Goal: Information Seeking & Learning: Learn about a topic

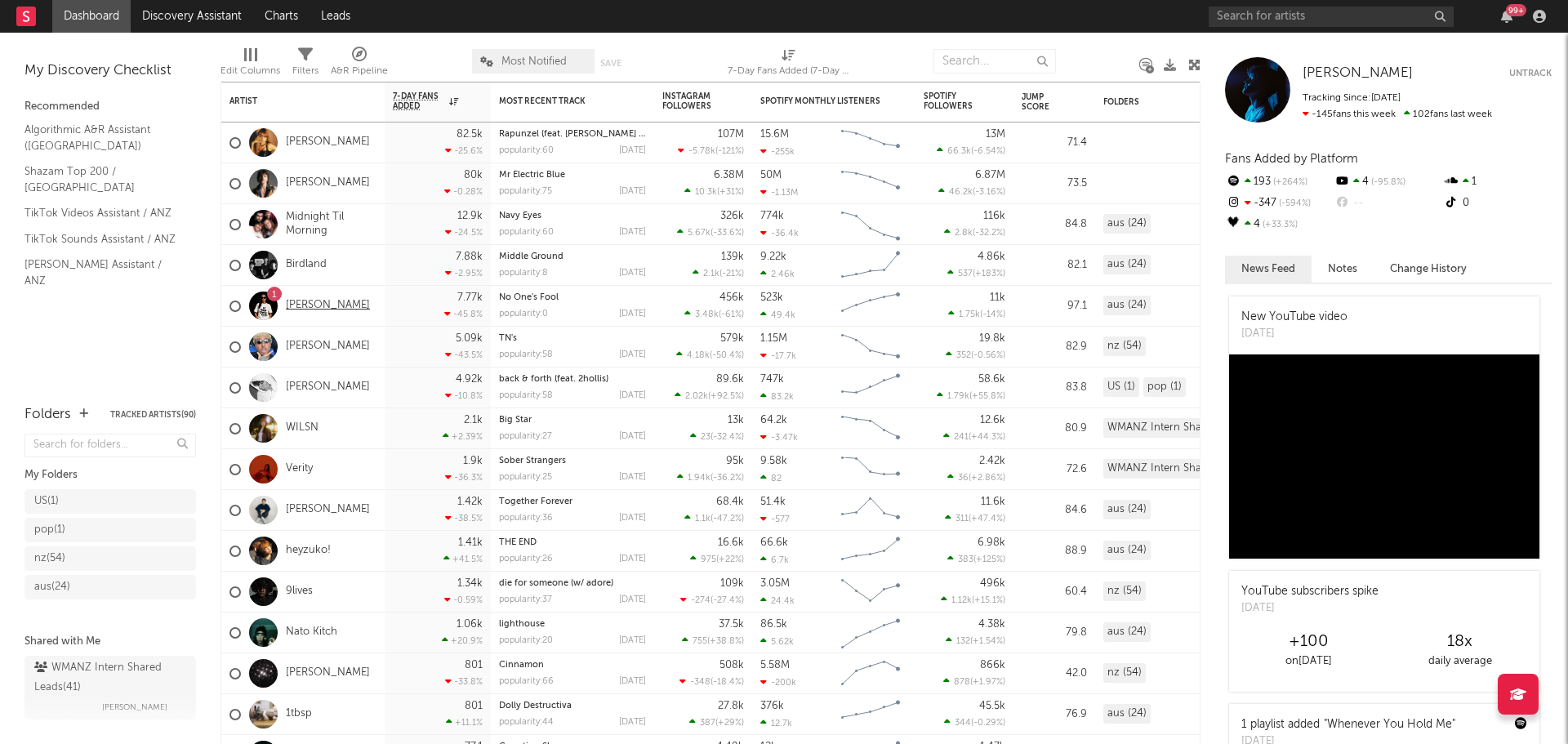
click at [322, 303] on link "[PERSON_NAME]" at bounding box center [328, 306] width 84 height 14
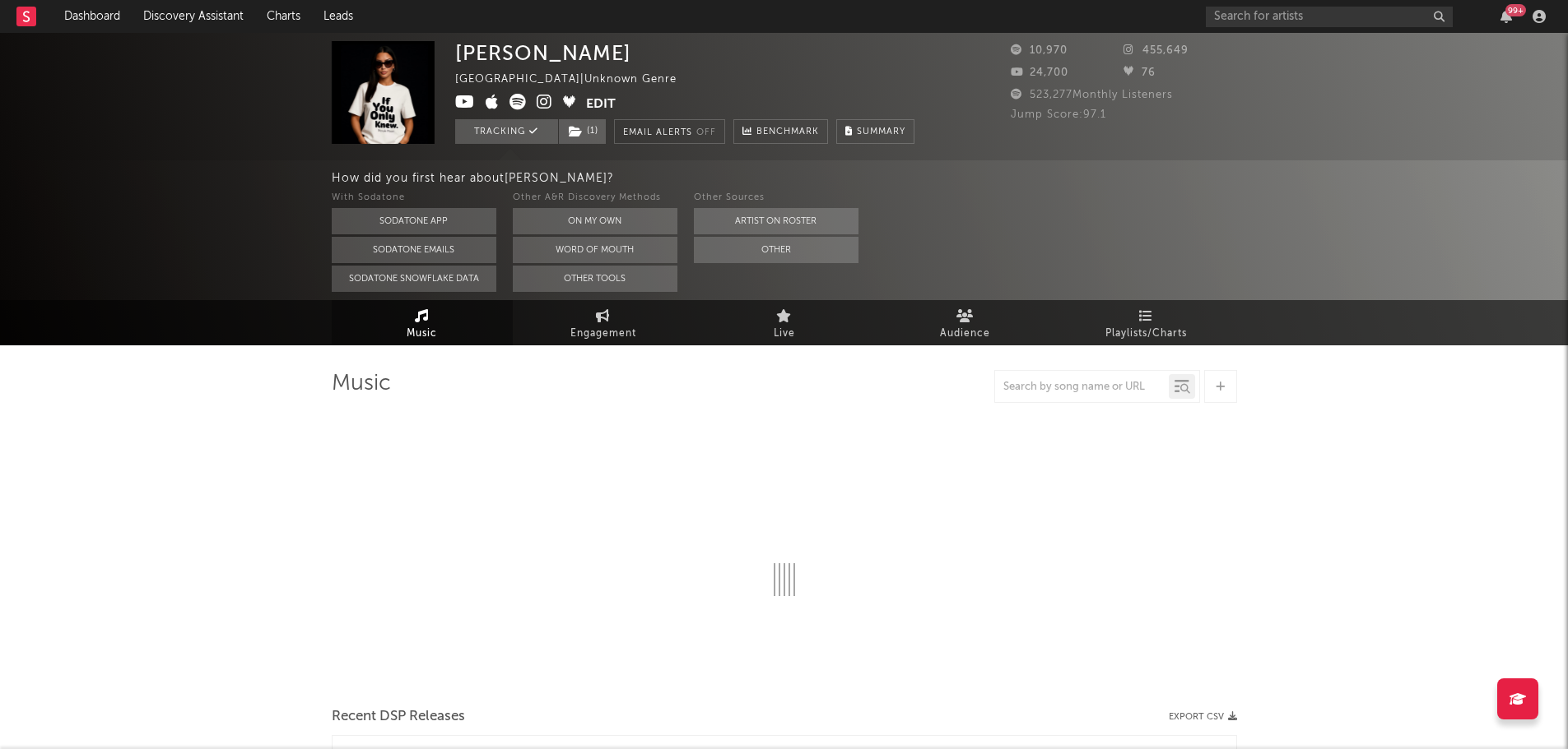
select select "1w"
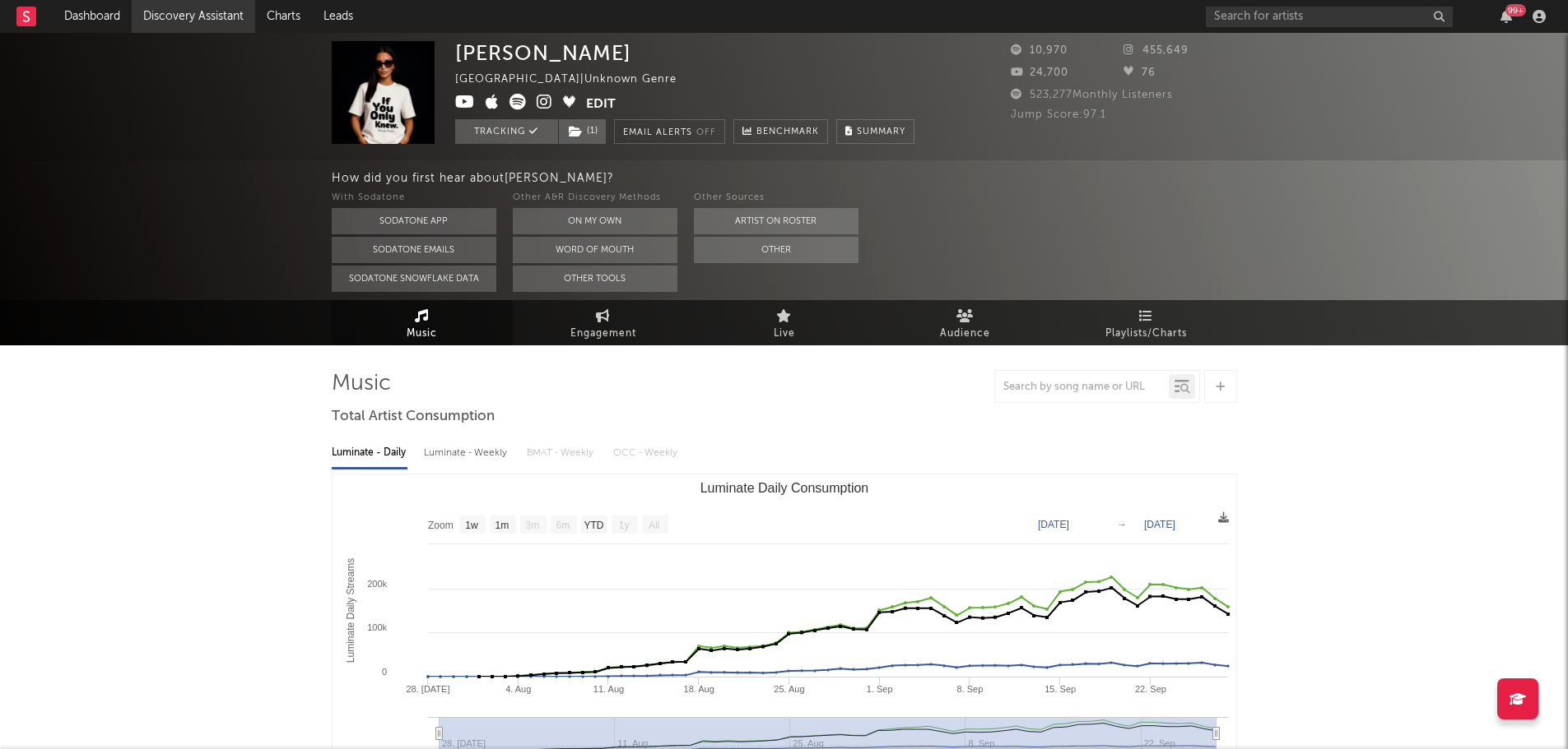
click at [188, 12] on link "Discovery Assistant" at bounding box center [193, 17] width 123 height 33
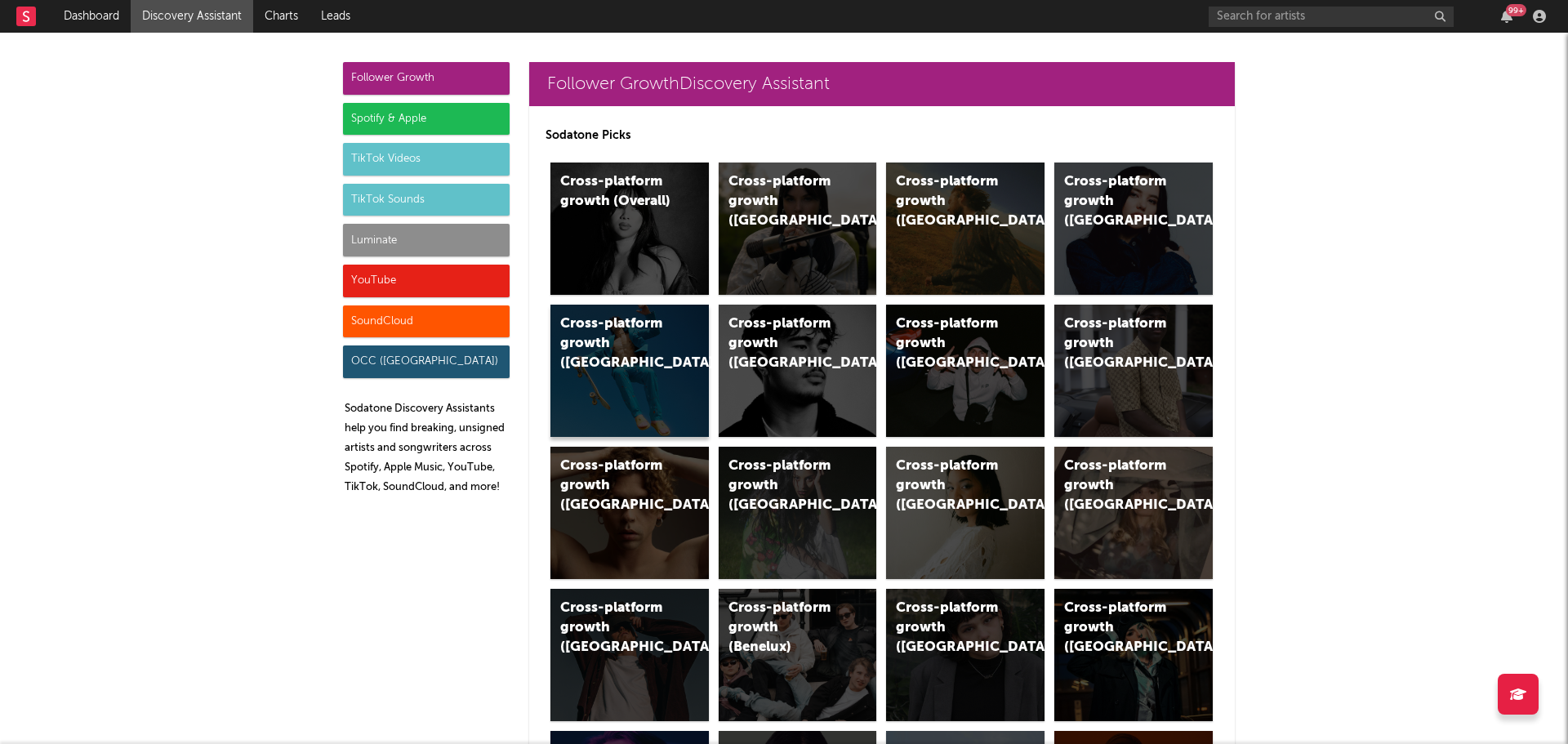
click at [579, 343] on div "Cross-platform growth (Australia)" at bounding box center [615, 344] width 111 height 59
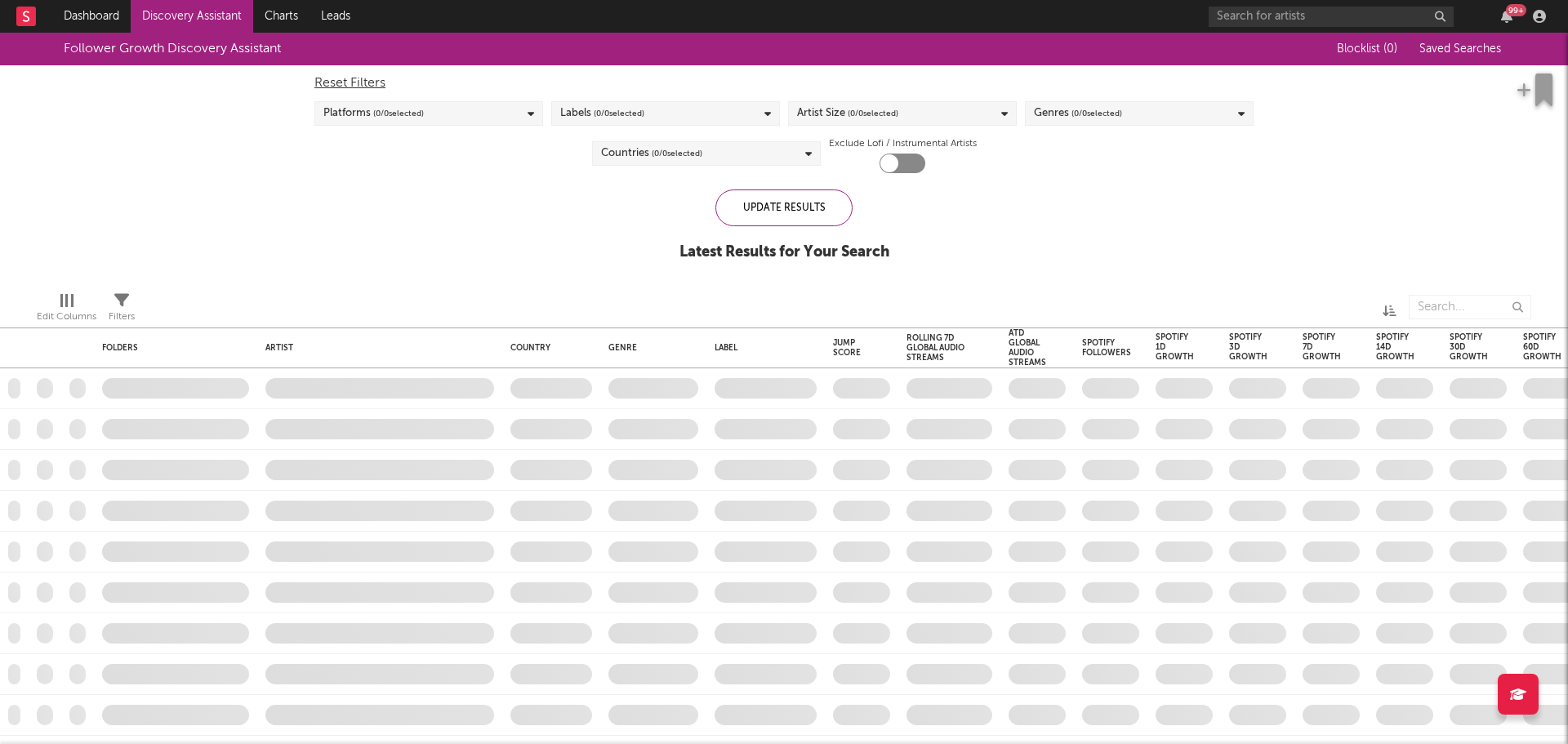
checkbox input "true"
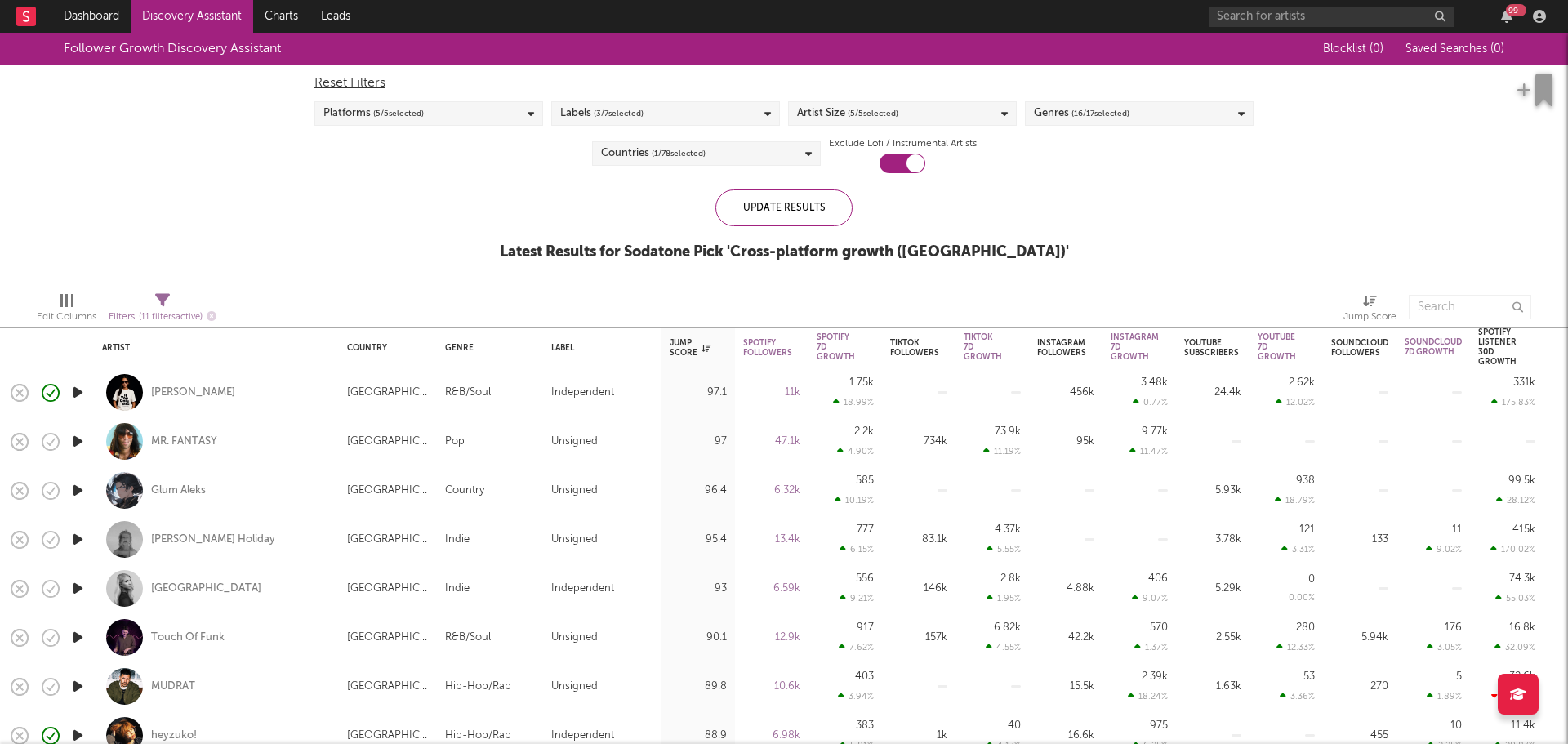
click at [74, 444] on icon "button" at bounding box center [78, 441] width 17 height 21
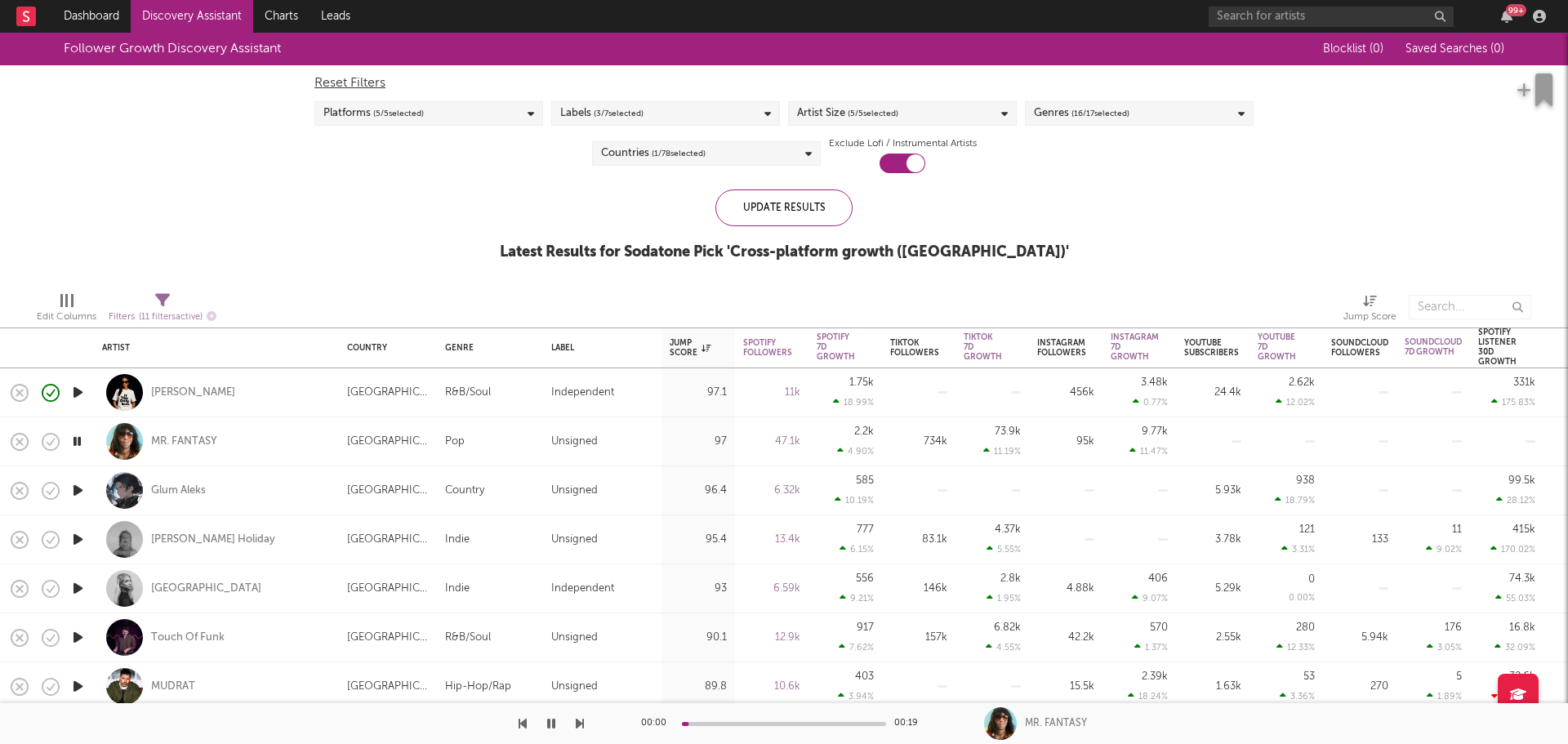
click at [74, 444] on icon "button" at bounding box center [77, 441] width 16 height 21
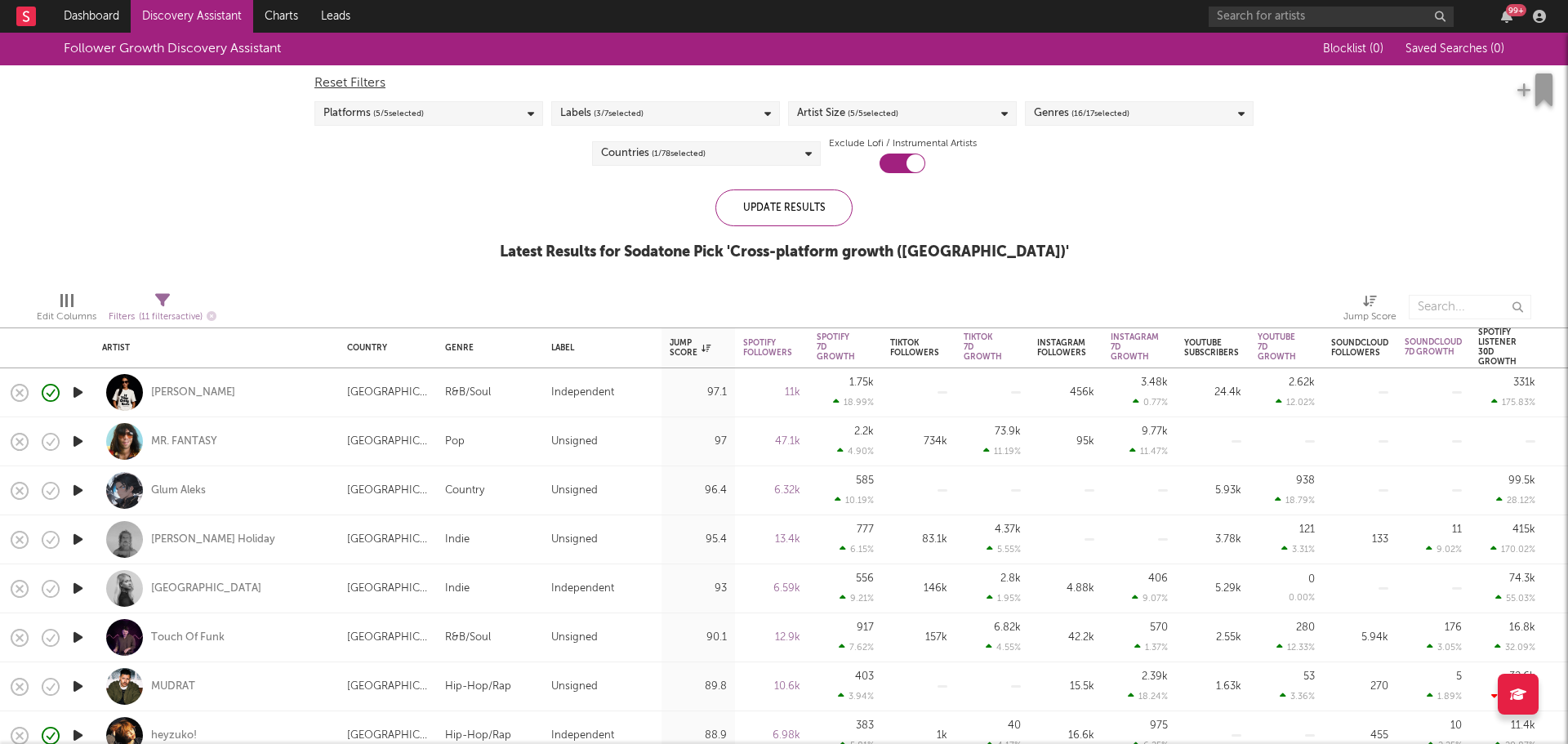
click at [89, 544] on div at bounding box center [78, 539] width 33 height 49
select select "1w"
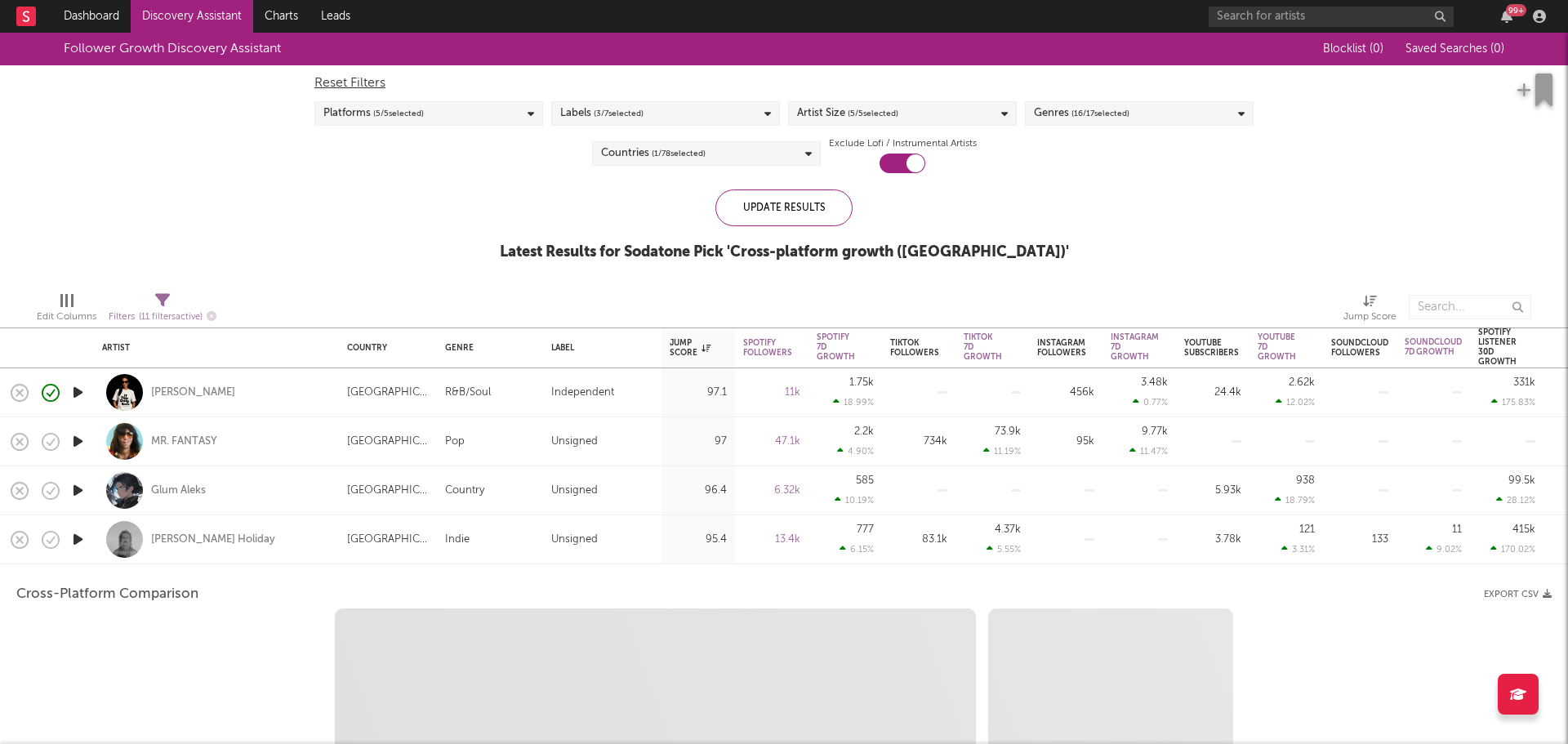
click at [82, 539] on icon "button" at bounding box center [78, 539] width 17 height 21
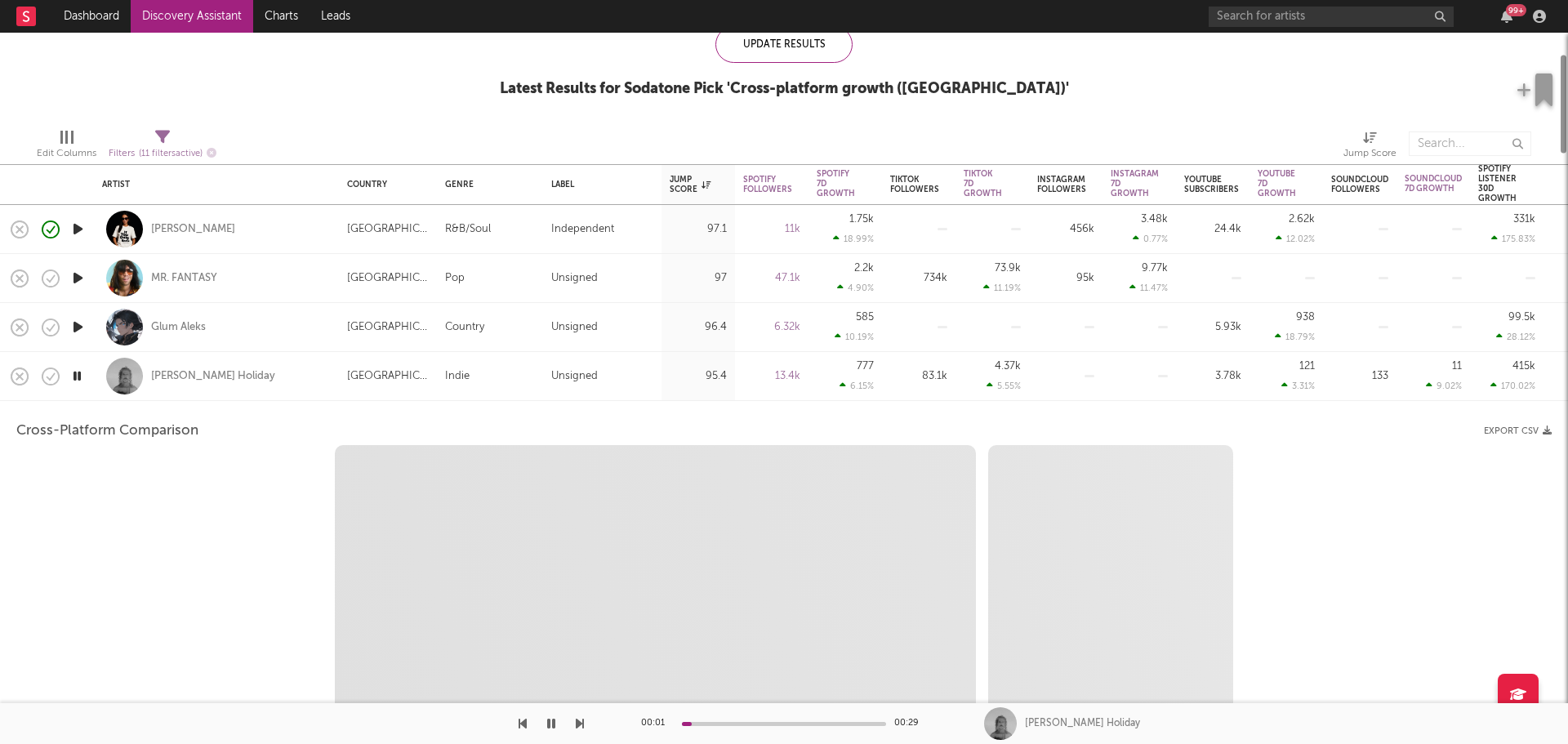
select select "6m"
click at [553, 731] on button "button" at bounding box center [550, 723] width 16 height 41
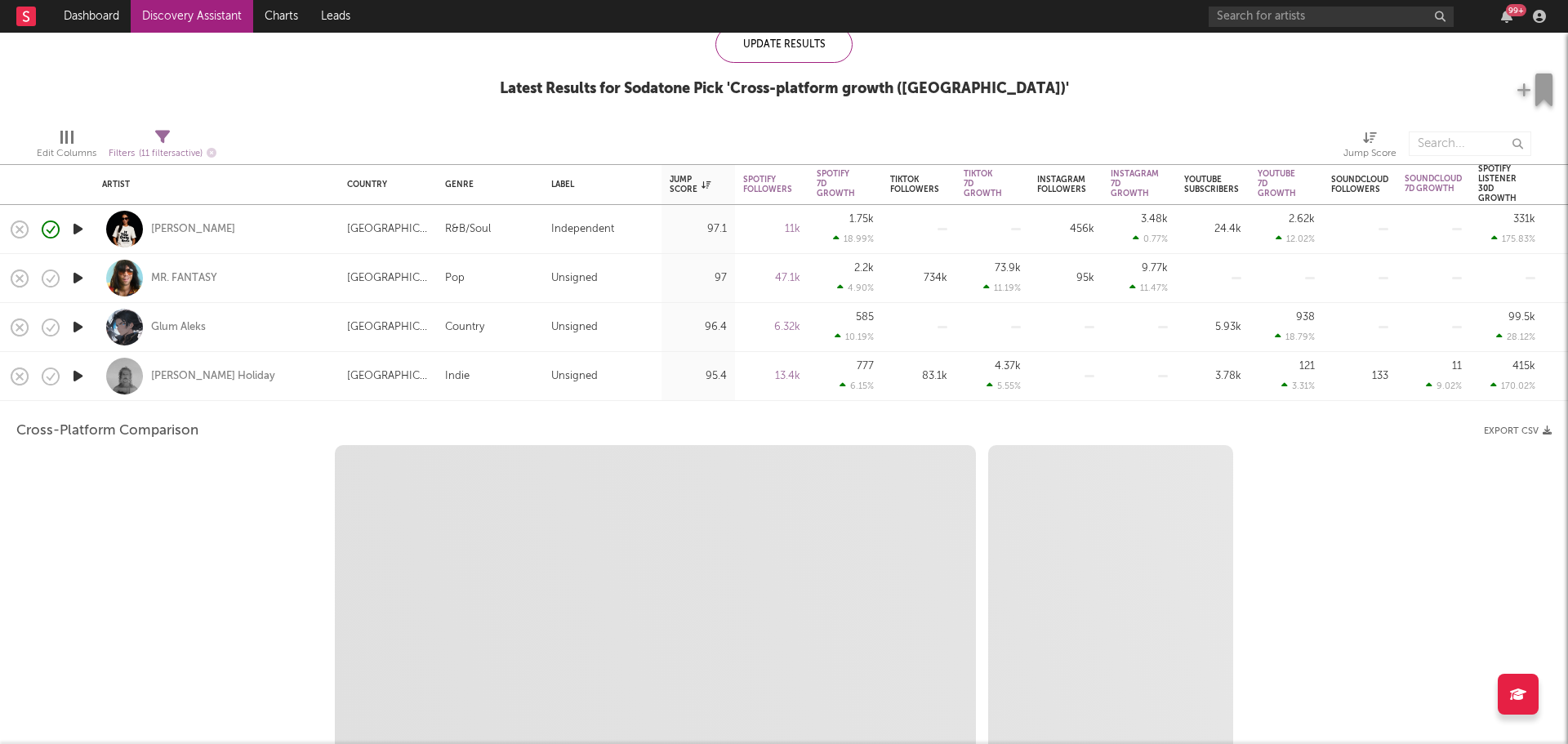
select select "1m"
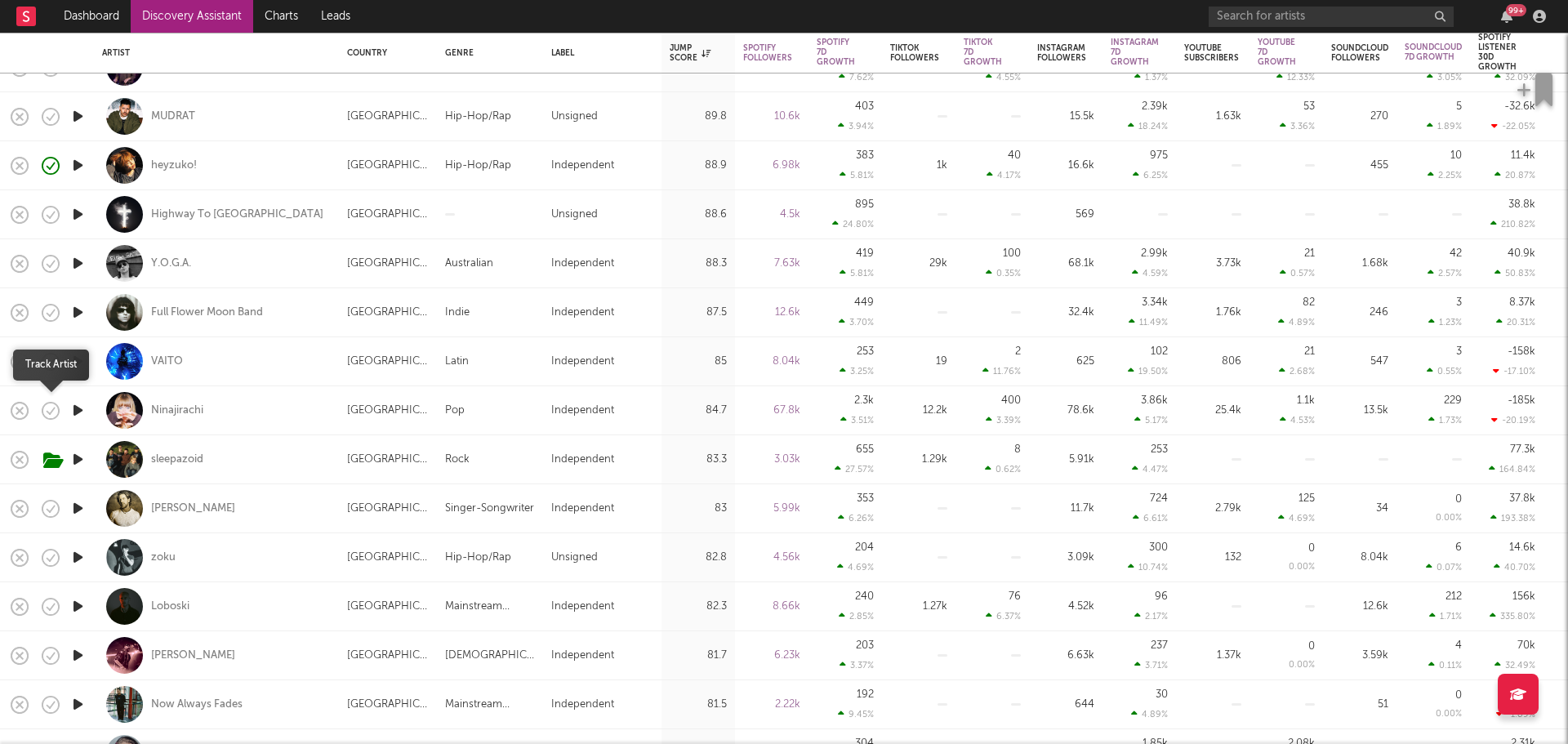
click at [56, 409] on icon "button" at bounding box center [50, 411] width 23 height 23
click at [92, 417] on icon "button" at bounding box center [89, 411] width 21 height 18
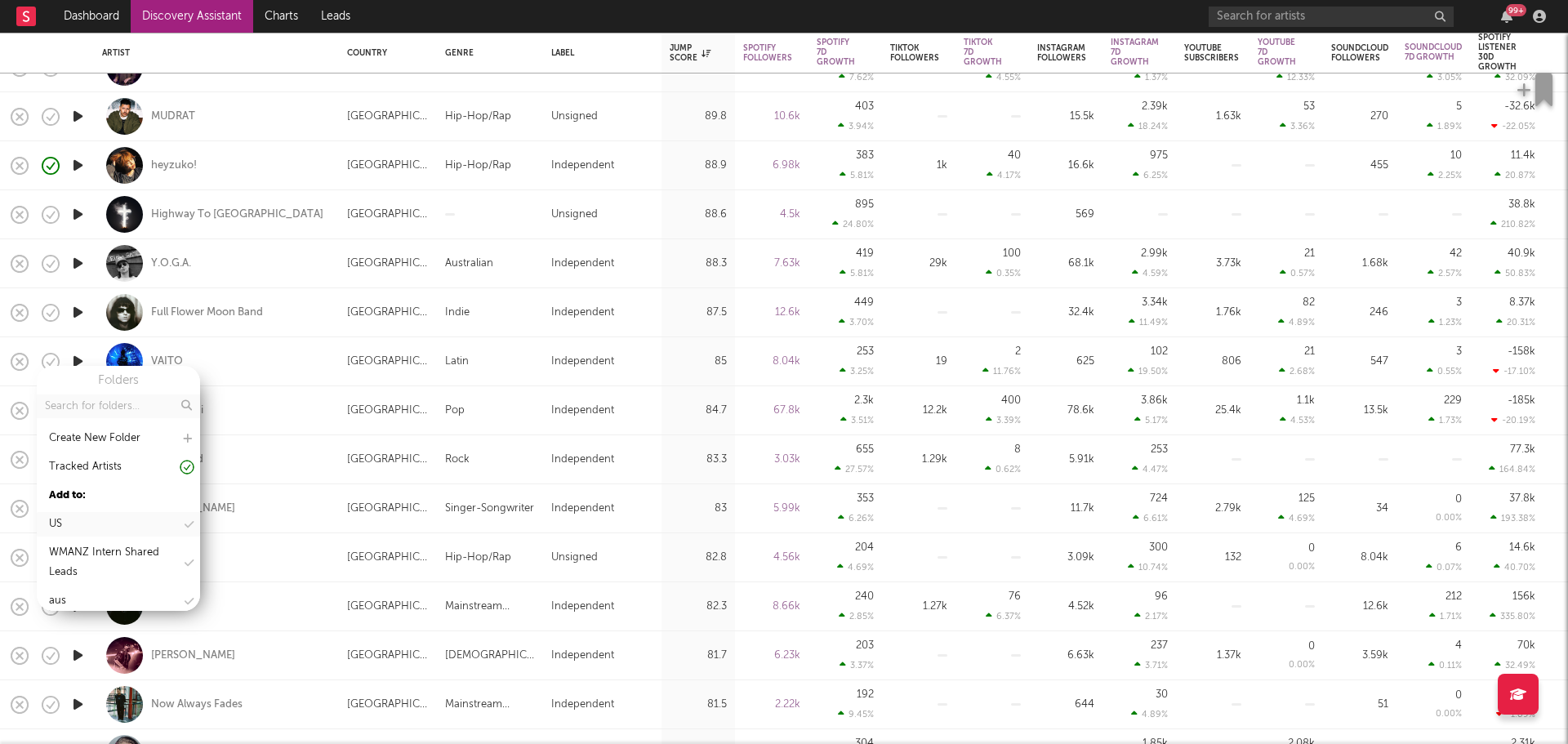
scroll to position [69, 0]
click at [89, 543] on div "aus" at bounding box center [118, 532] width 163 height 24
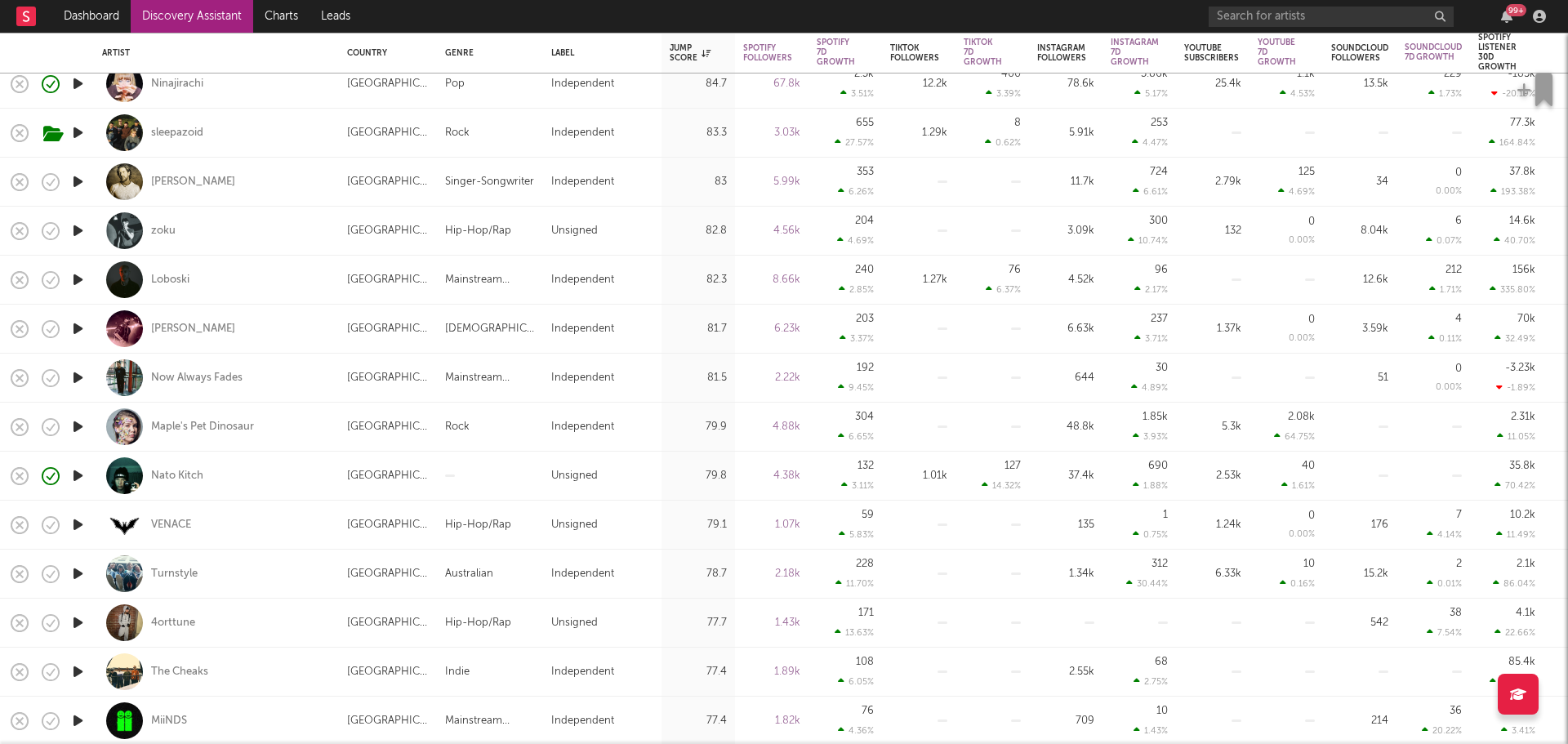
select select "1m"
select select "6m"
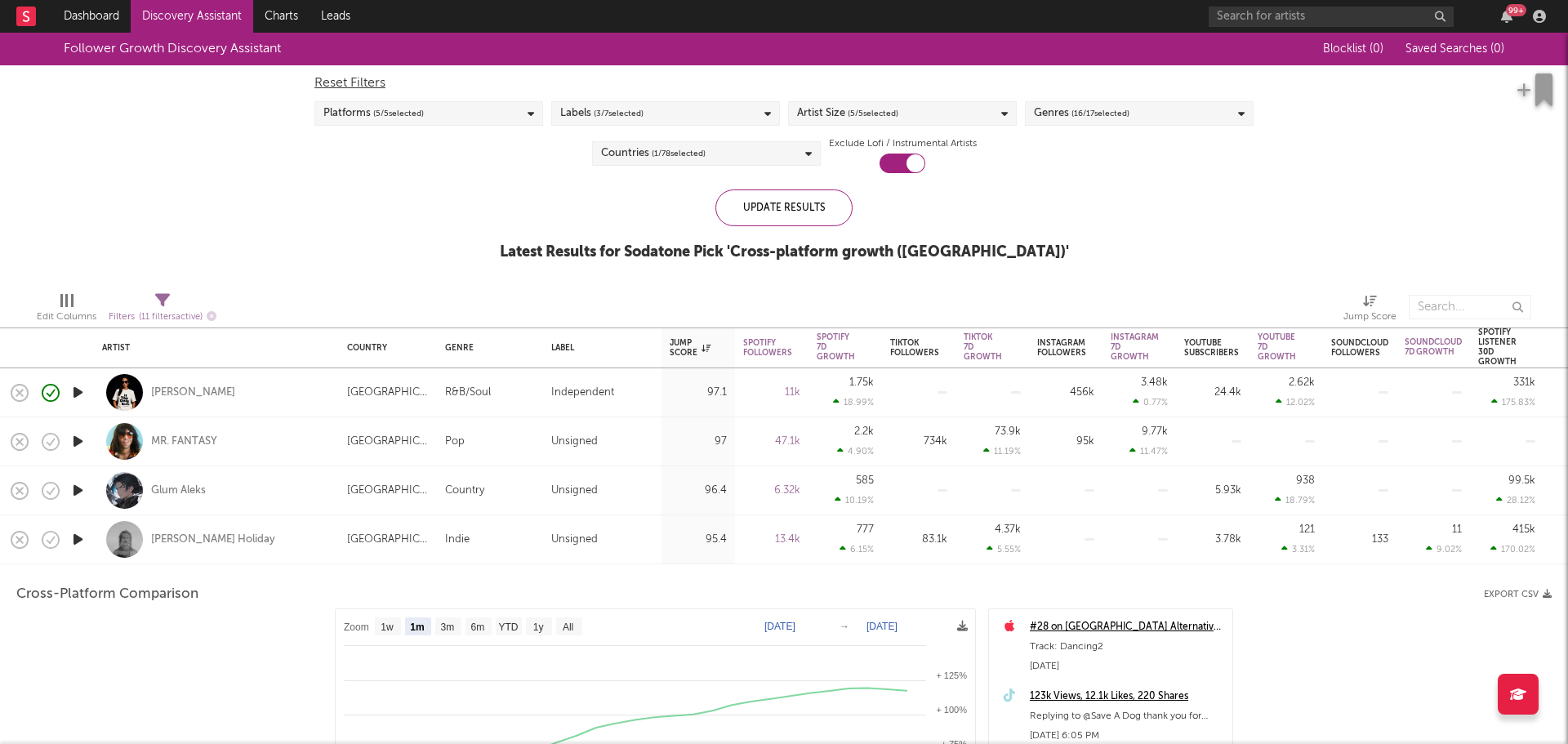
click at [232, 541] on div "Keli Holiday" at bounding box center [217, 539] width 229 height 49
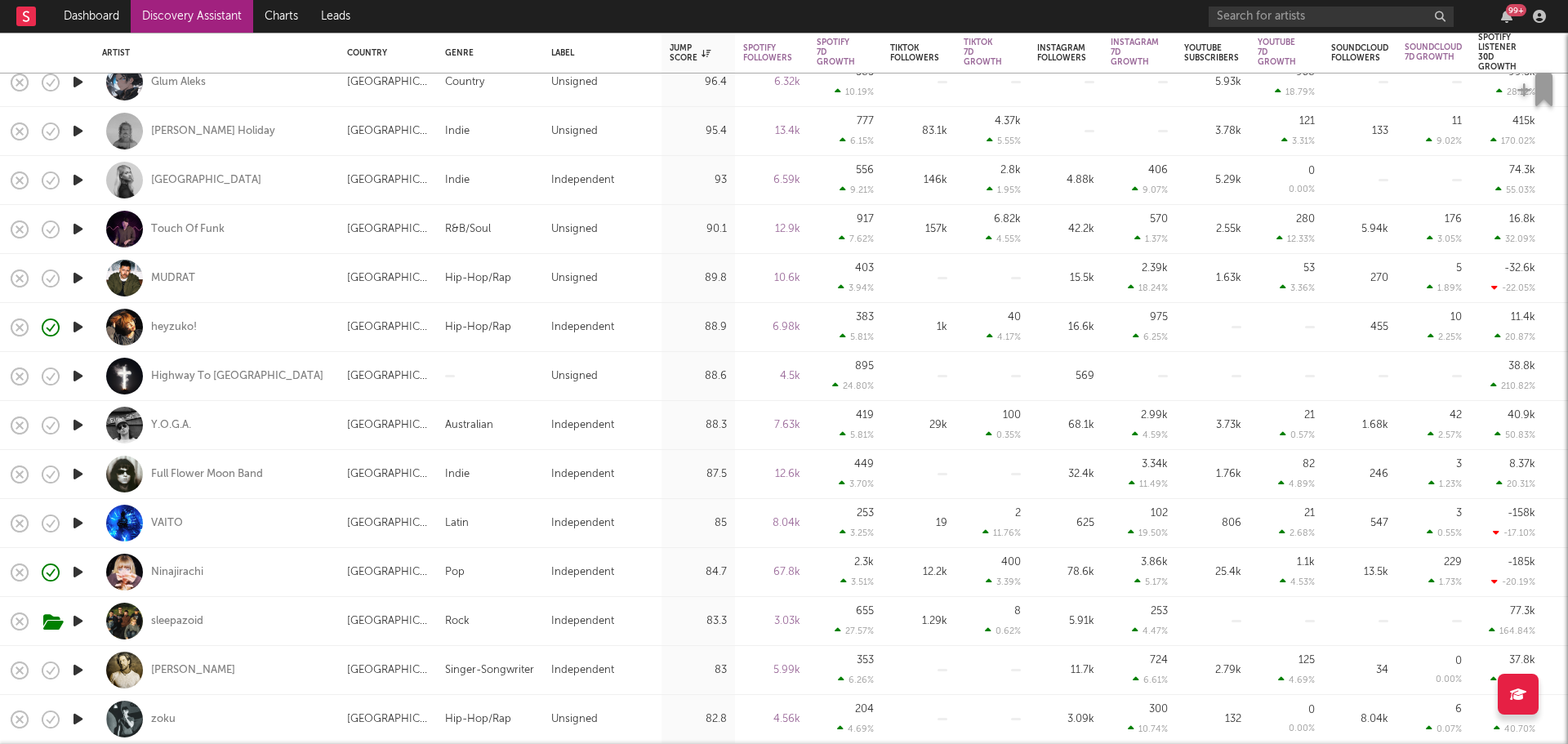
click at [78, 523] on icon "button" at bounding box center [78, 524] width 17 height 21
click at [72, 521] on icon "button" at bounding box center [77, 524] width 16 height 21
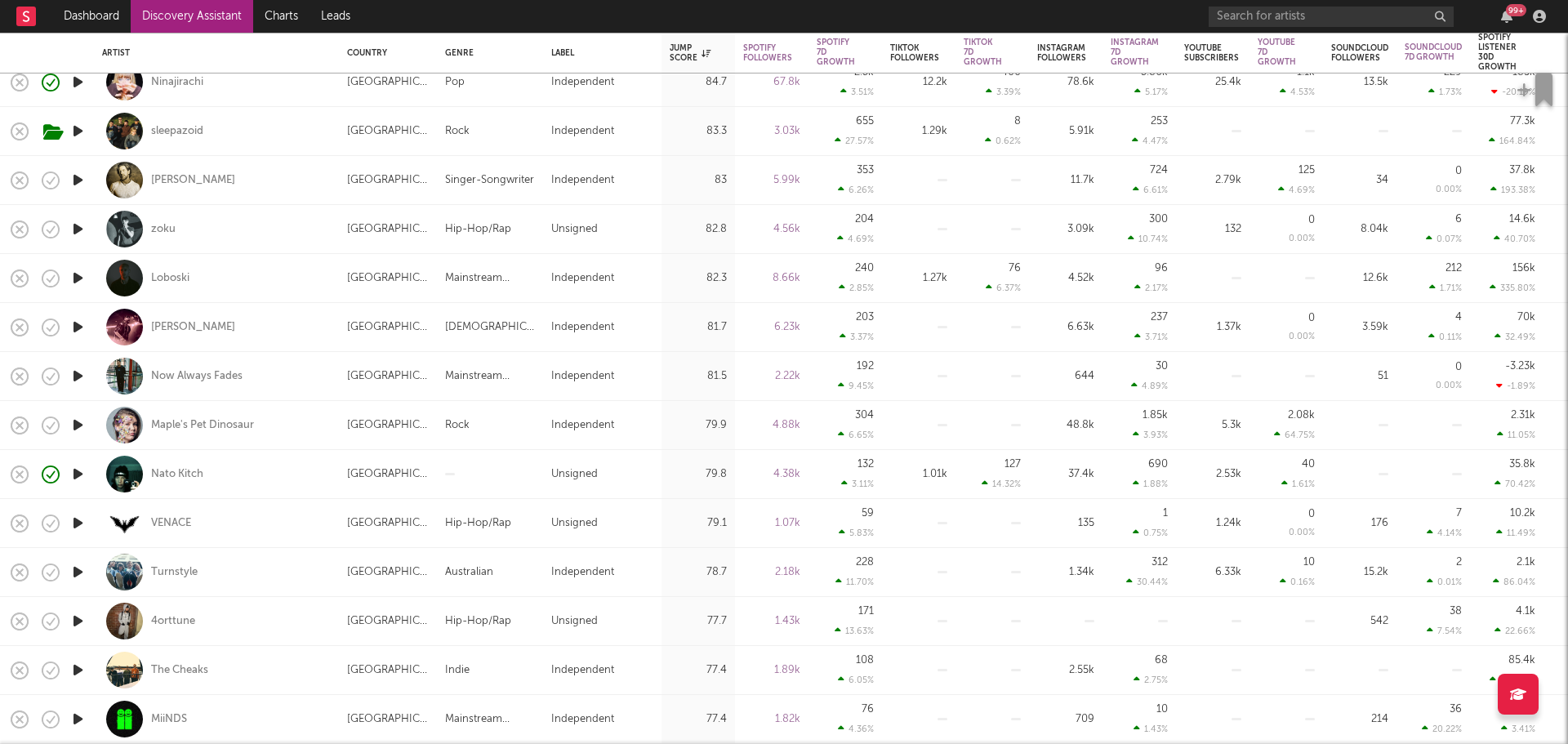
click at [79, 571] on icon "button" at bounding box center [78, 572] width 17 height 21
click at [68, 575] on div at bounding box center [78, 572] width 33 height 49
select select "1w"
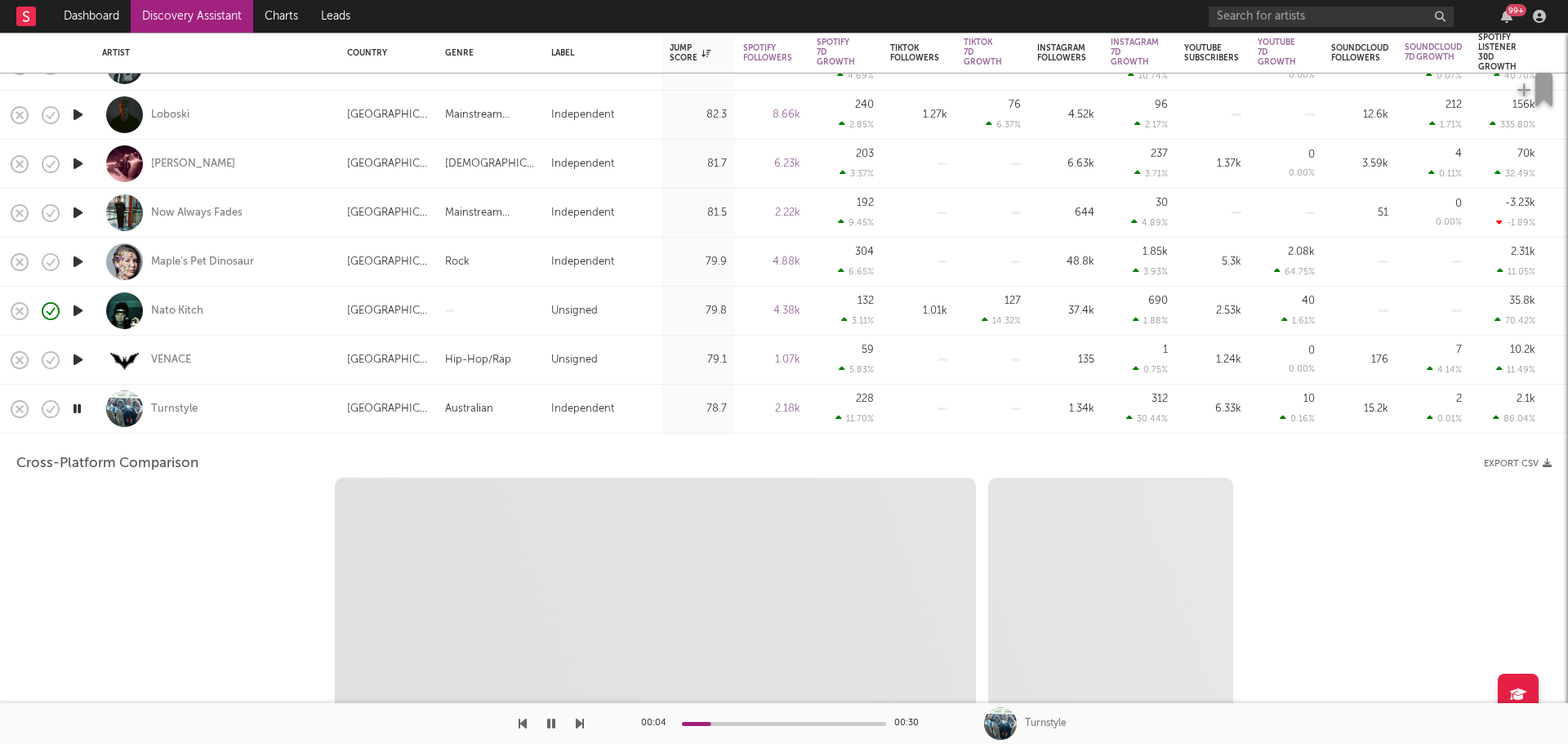
click at [81, 406] on icon "button" at bounding box center [77, 409] width 16 height 21
select select "6m"
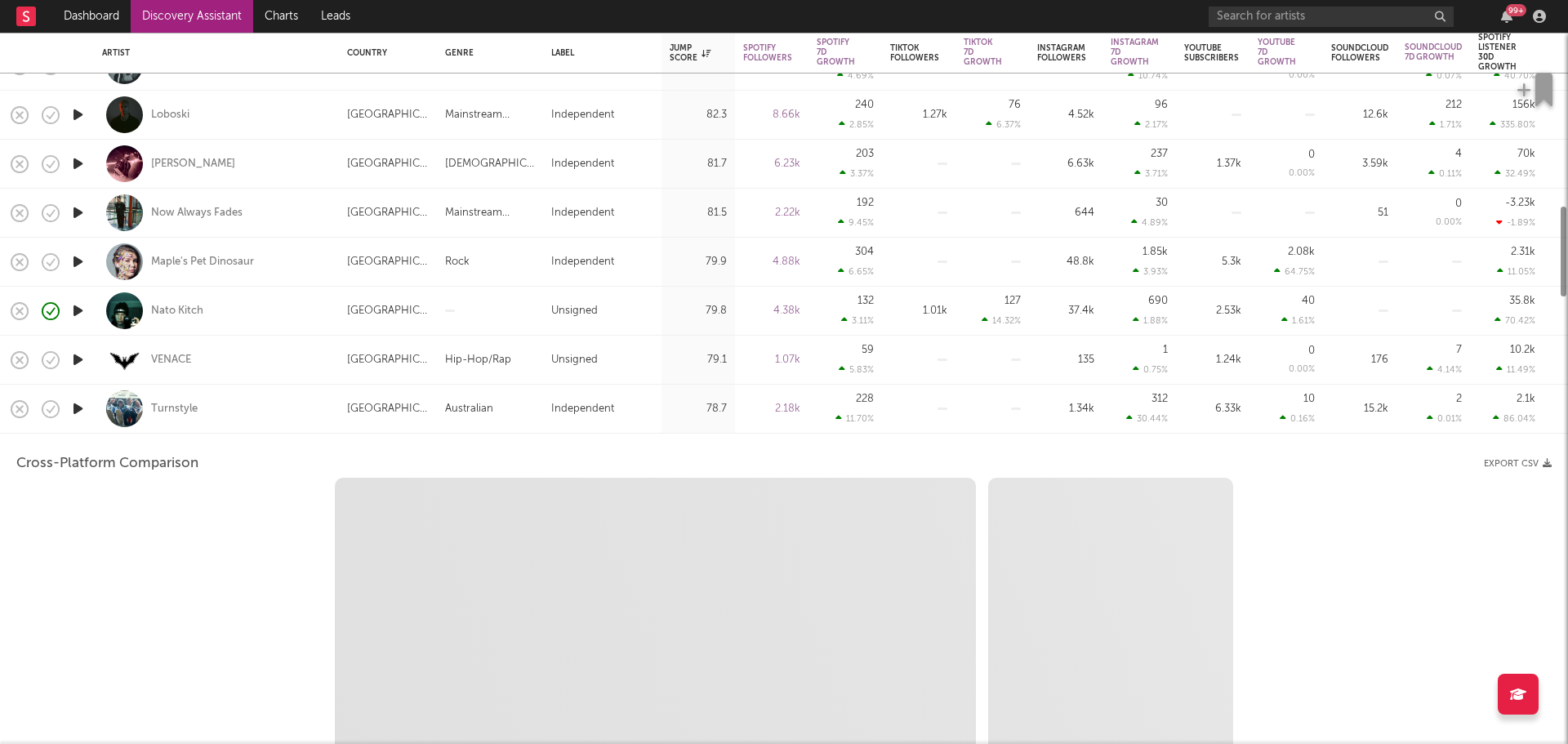
click at [264, 412] on div "Turnstyle" at bounding box center [217, 409] width 229 height 49
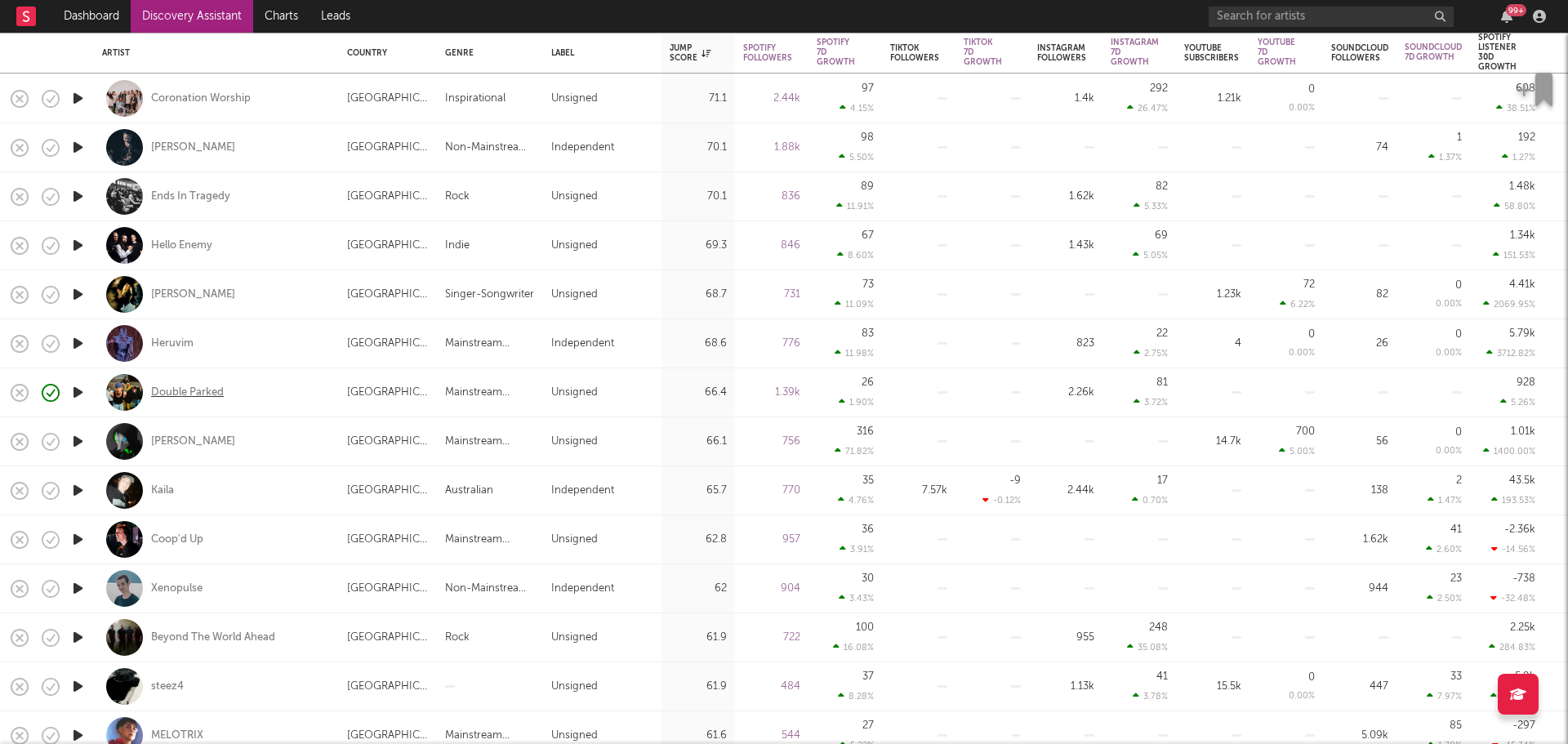
click at [201, 393] on div "Double Parked" at bounding box center [187, 393] width 73 height 15
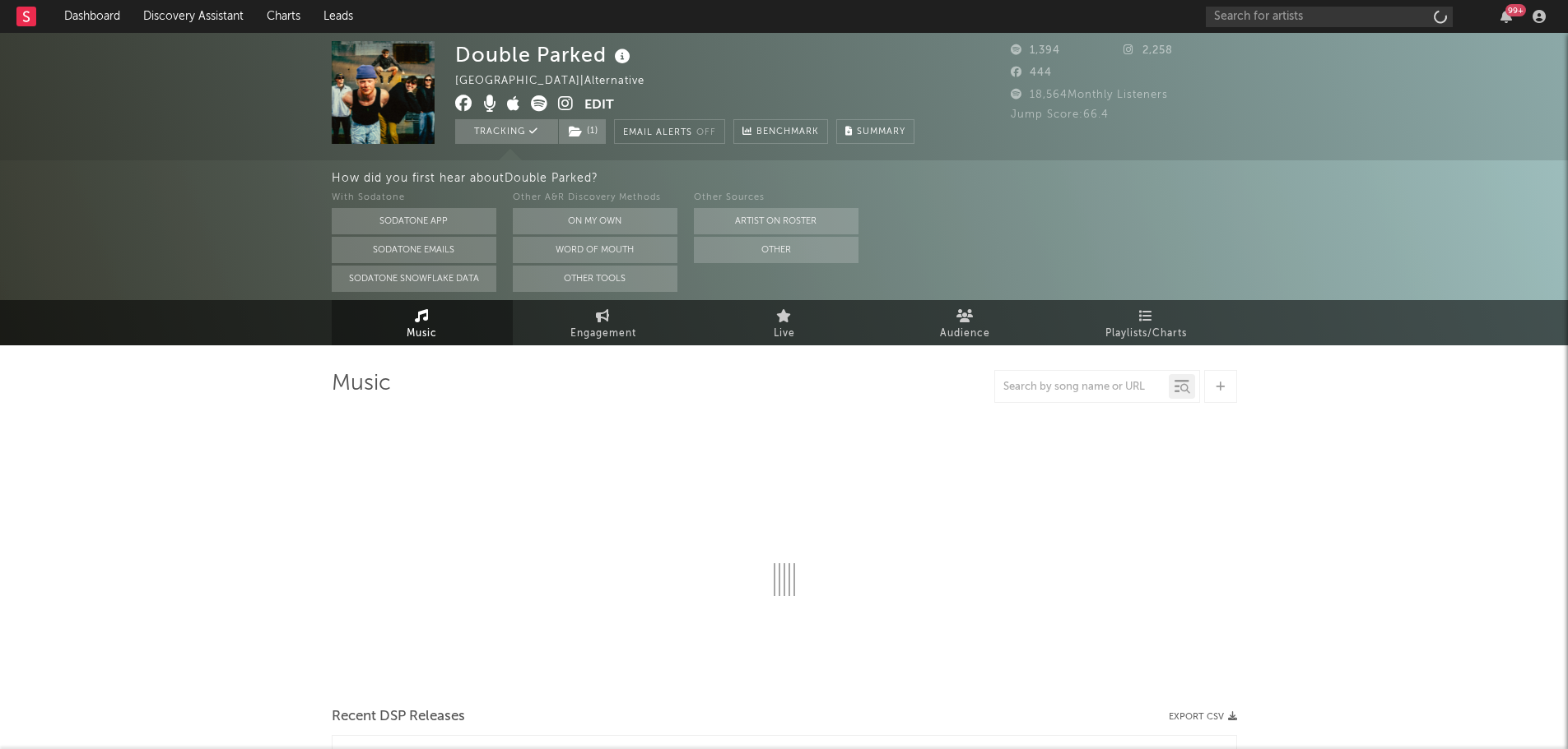
click at [564, 106] on icon at bounding box center [566, 103] width 16 height 17
select select "1w"
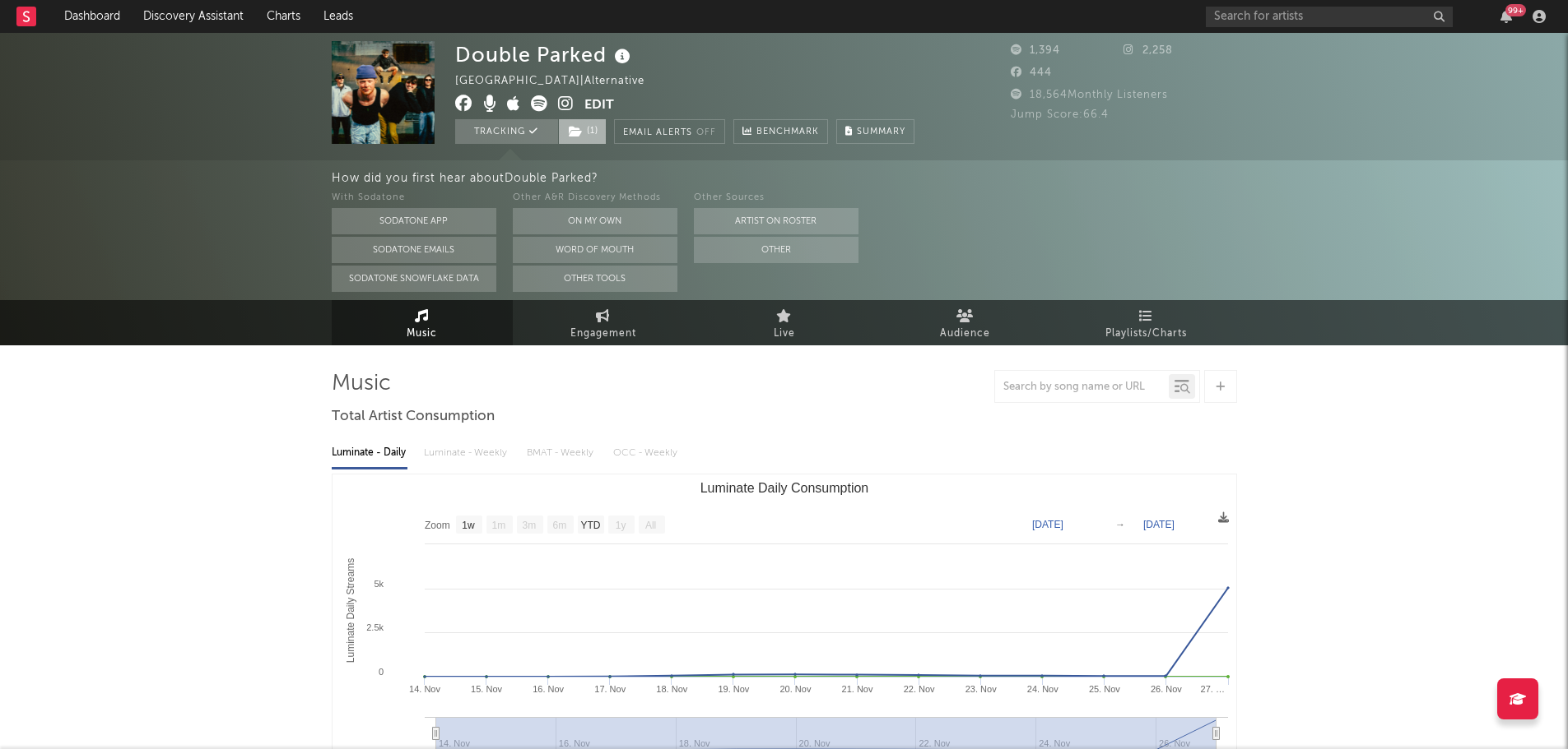
click at [569, 136] on icon at bounding box center [576, 131] width 14 height 11
click at [1228, 166] on div "How did you first hear about Double Parked ? With Sodatone Sodatone App Sodaton…" at bounding box center [950, 230] width 1237 height 140
click at [565, 107] on icon at bounding box center [566, 103] width 16 height 17
